Goal: Transaction & Acquisition: Subscribe to service/newsletter

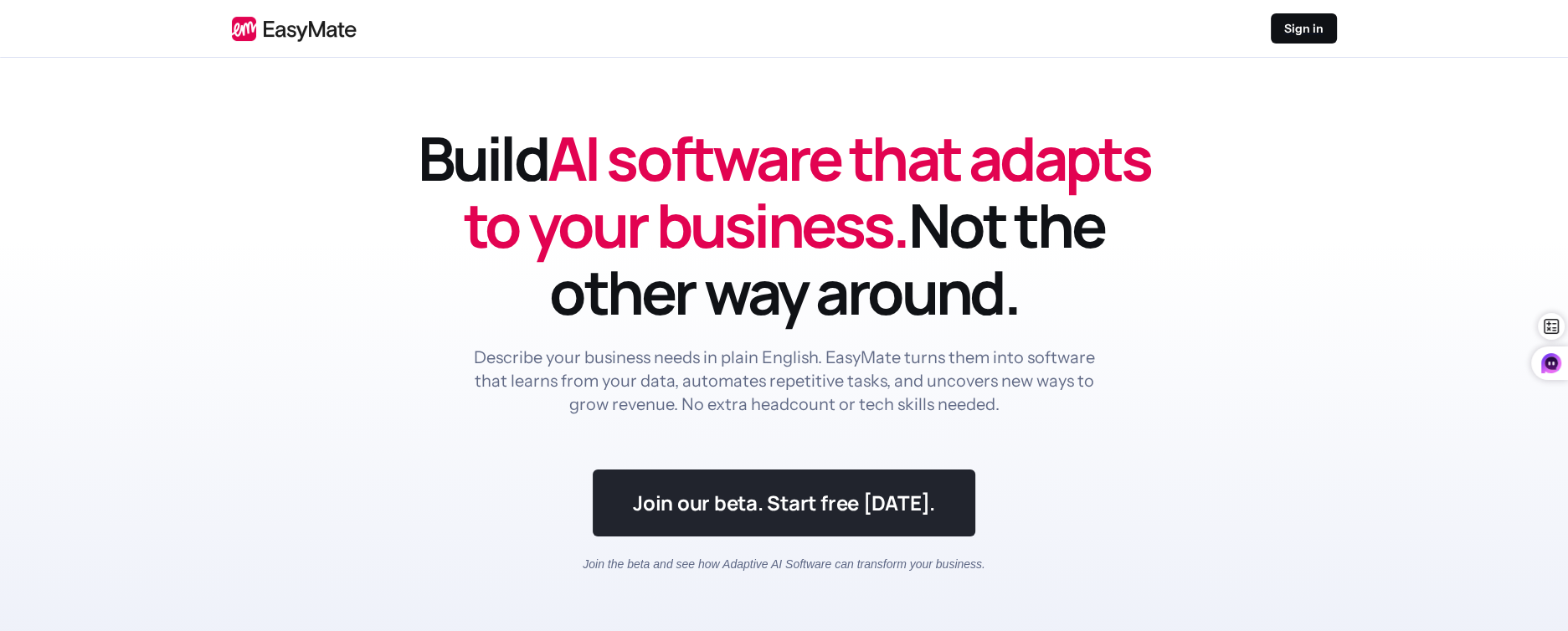
click at [803, 494] on link at bounding box center [784, 503] width 382 height 67
click at [803, 493] on link at bounding box center [784, 503] width 382 height 67
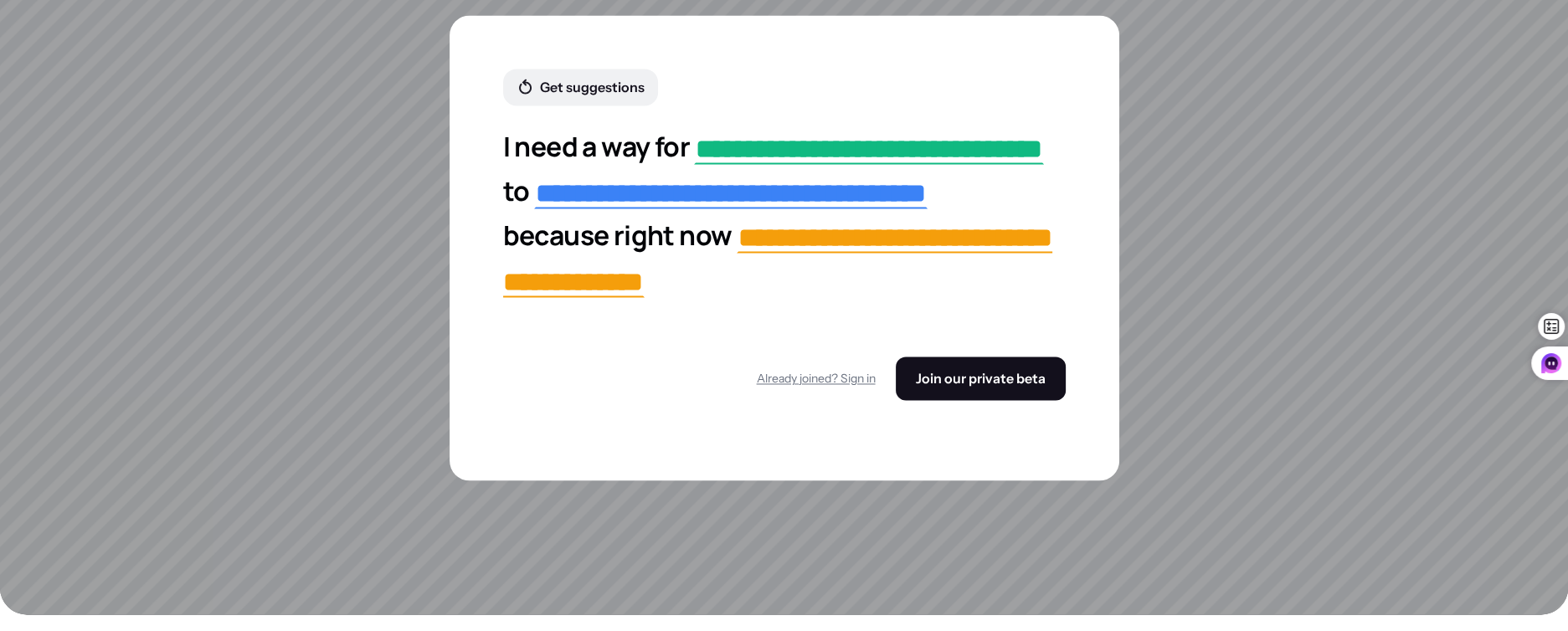
scroll to position [3221, 0]
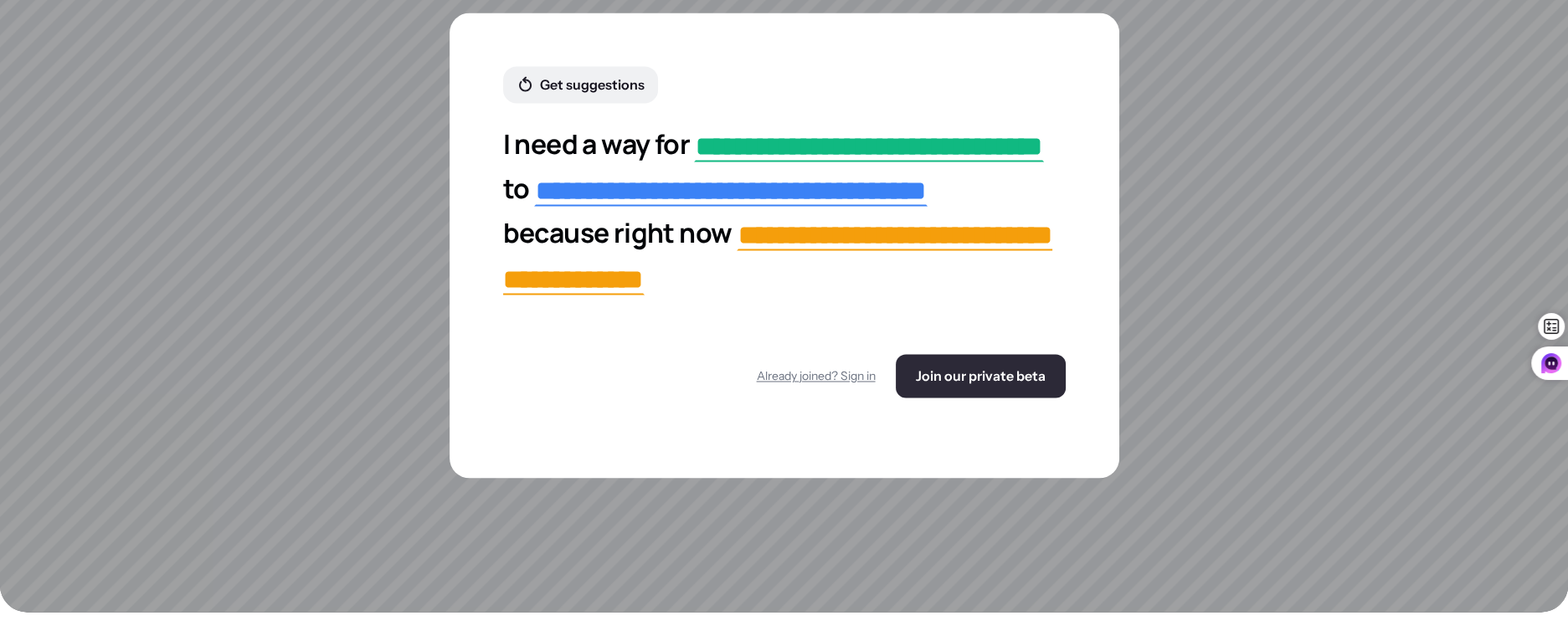
click at [981, 397] on div "Already joined? Sign in Join our private beta" at bounding box center [784, 376] width 562 height 43
click at [1013, 384] on span "Join our private beta" at bounding box center [980, 376] width 130 height 17
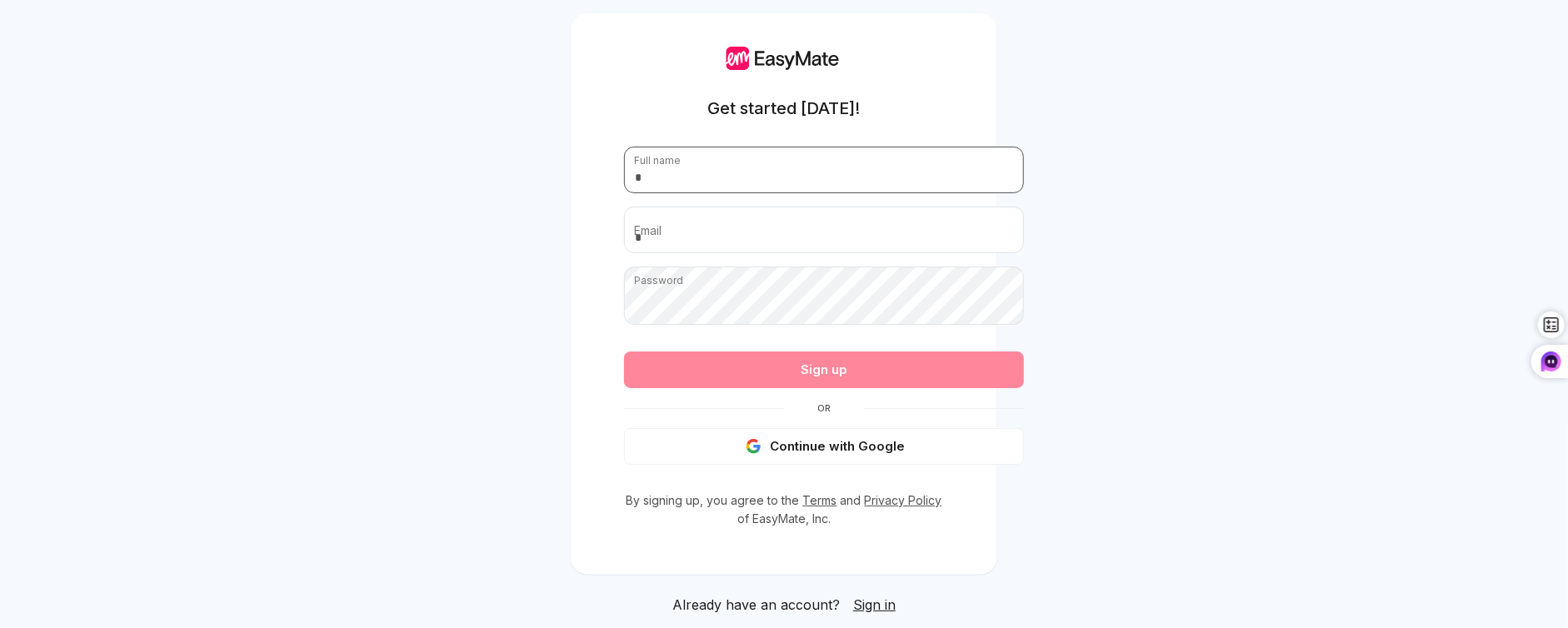
click at [706, 182] on input "text" at bounding box center [824, 170] width 400 height 47
type input "**********"
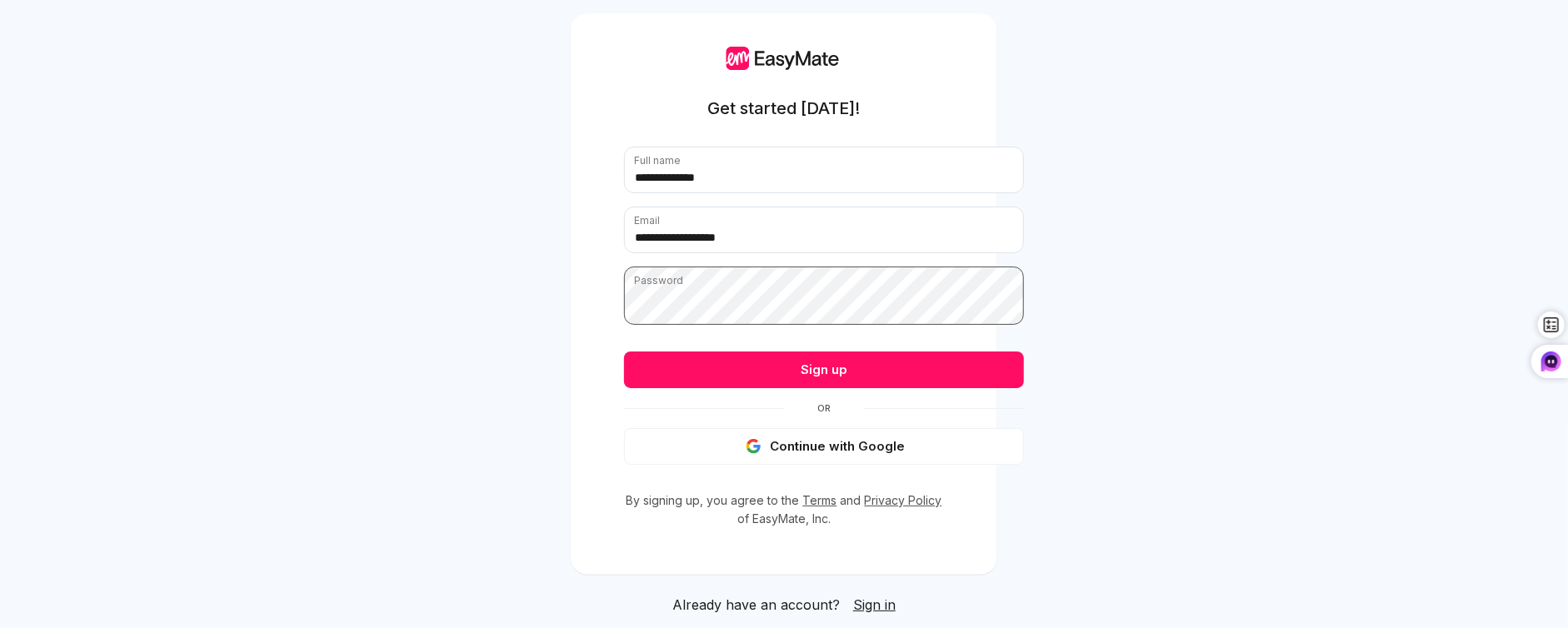
click at [624, 351] on button "Sign up" at bounding box center [824, 370] width 400 height 37
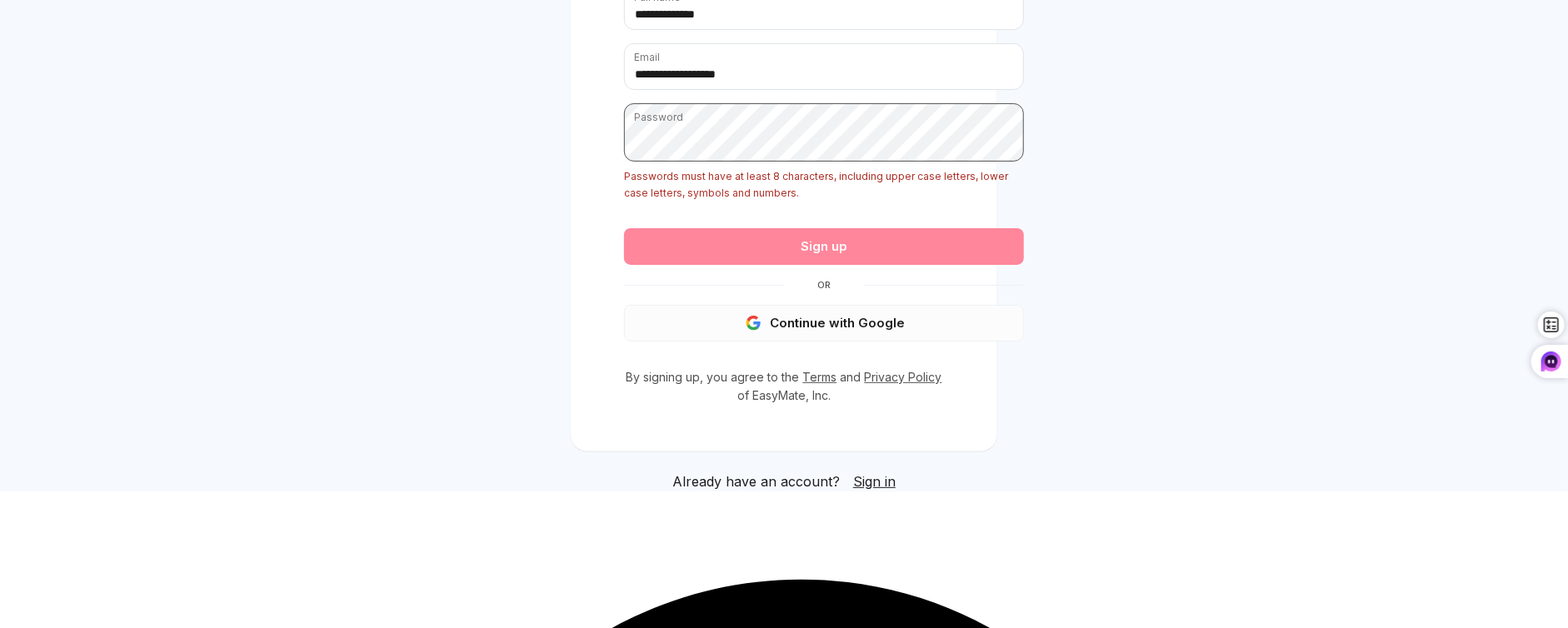
scroll to position [159, 0]
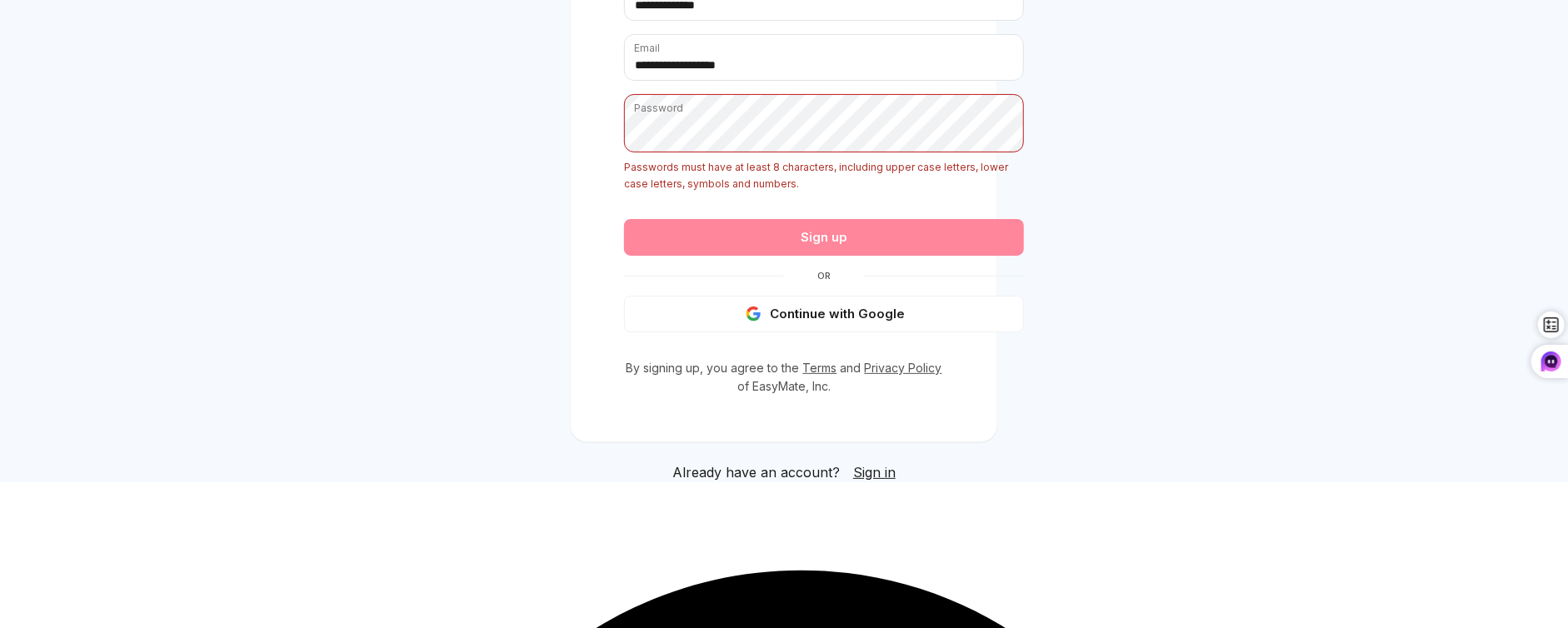
drag, startPoint x: 779, startPoint y: 432, endPoint x: 783, endPoint y: 451, distance: 19.4
click at [784, 395] on div "**********" at bounding box center [784, 135] width 320 height 522
click at [784, 332] on button "Continue with Google" at bounding box center [824, 314] width 400 height 37
click at [785, 332] on button "Continue with Google" at bounding box center [824, 314] width 400 height 37
click at [782, 332] on button "Continue with Google" at bounding box center [824, 314] width 400 height 37
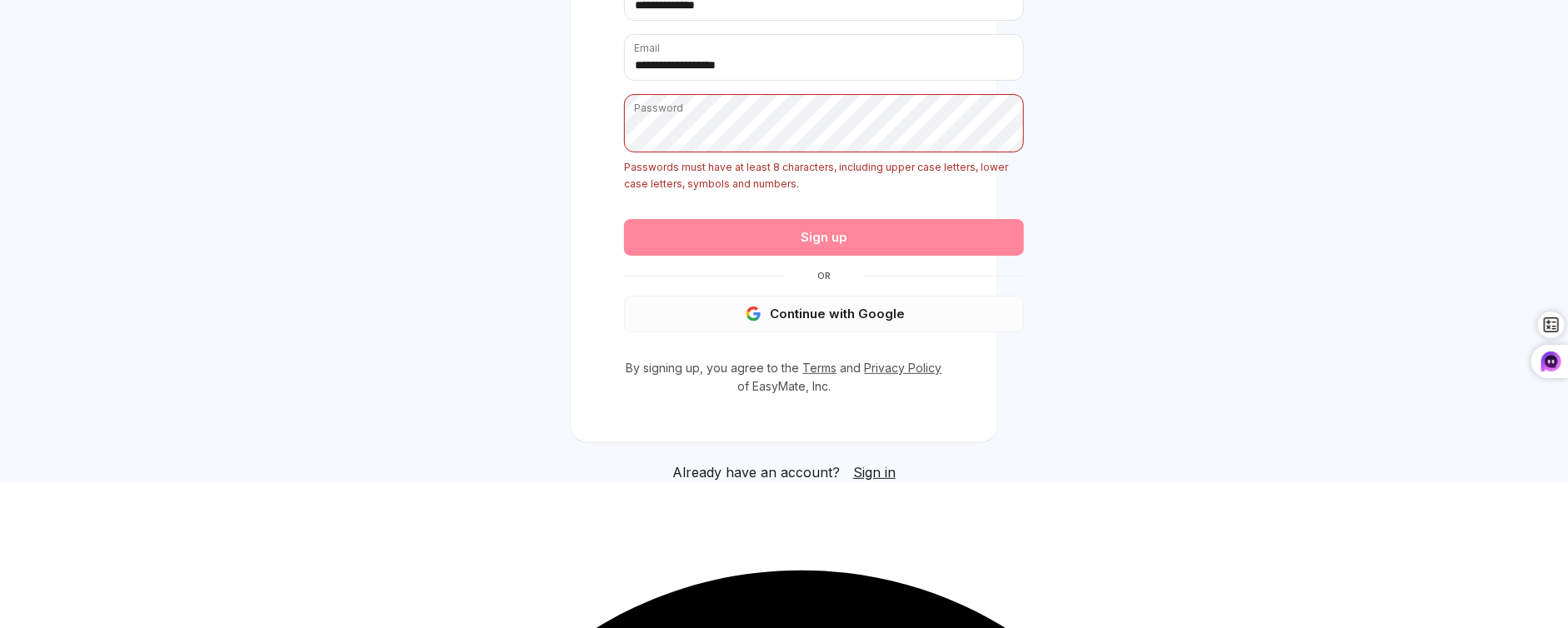
click at [780, 332] on button "Continue with Google" at bounding box center [824, 314] width 400 height 37
click at [779, 332] on button "Continue with Google" at bounding box center [824, 314] width 400 height 37
click at [778, 332] on button "Continue with Google" at bounding box center [824, 314] width 400 height 37
